Goal: Task Accomplishment & Management: Use online tool/utility

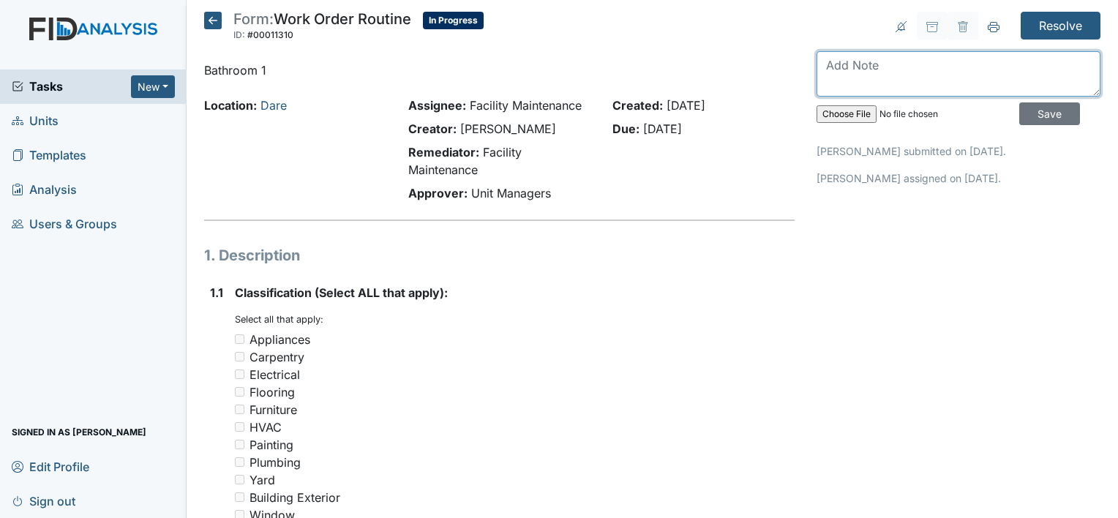
click at [832, 61] on textarea at bounding box center [959, 73] width 284 height 45
click at [832, 61] on textarea "bathroom 1 lever is installed and unclogged and bathroom 2" at bounding box center [959, 73] width 284 height 45
type textarea "bathroom 1 lever is installed and unclogged and bathroom 2"
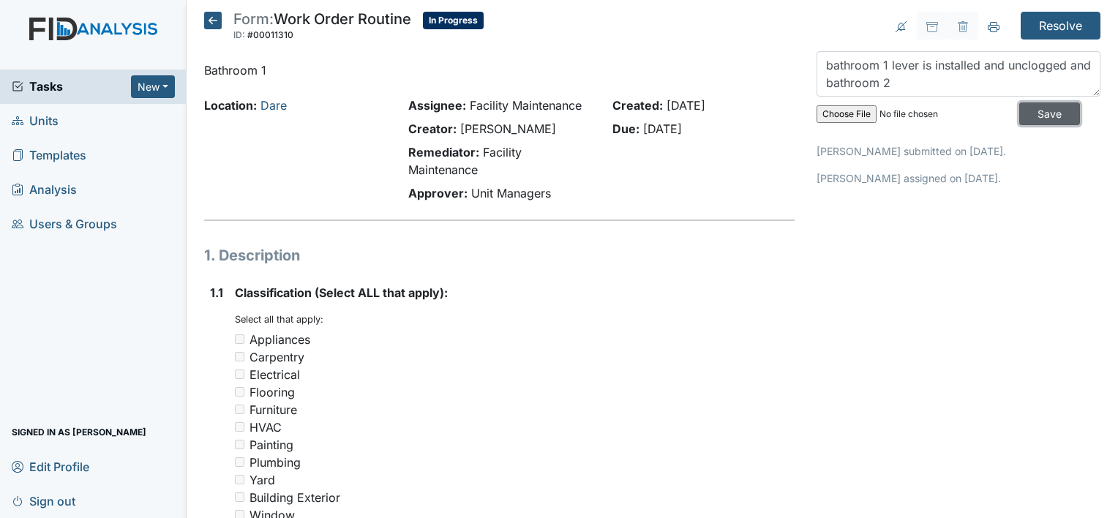
click at [1024, 106] on input "Save" at bounding box center [1049, 113] width 61 height 23
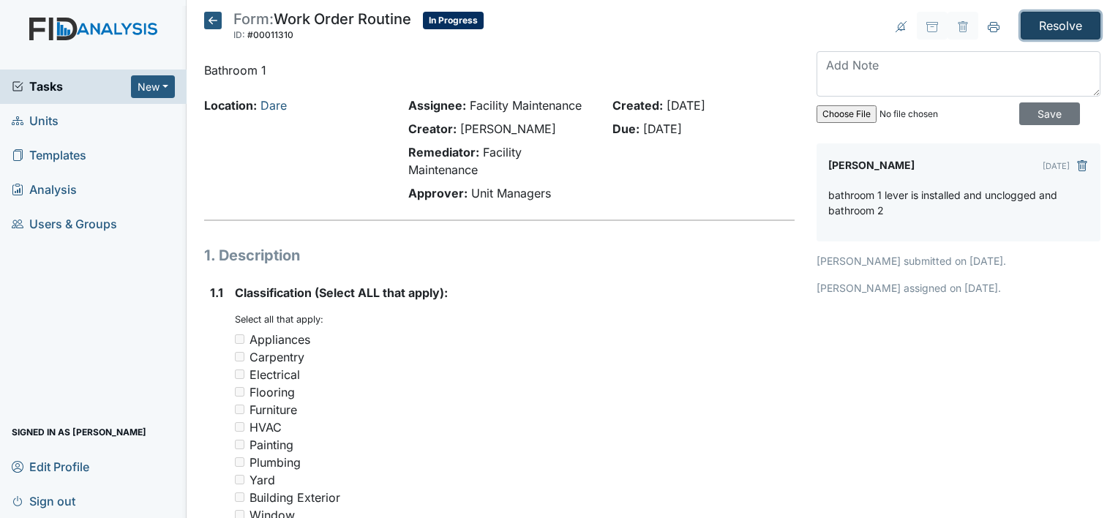
click at [1050, 23] on input "Resolve" at bounding box center [1061, 26] width 80 height 28
